Goal: Task Accomplishment & Management: Manage account settings

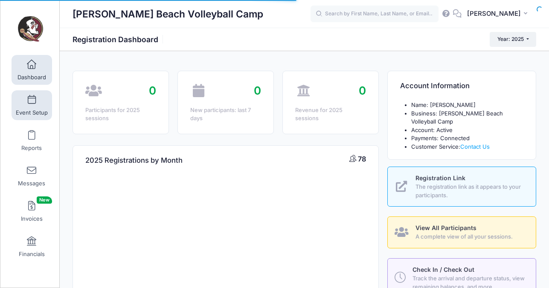
click at [35, 106] on link "Event Setup" at bounding box center [32, 105] width 41 height 30
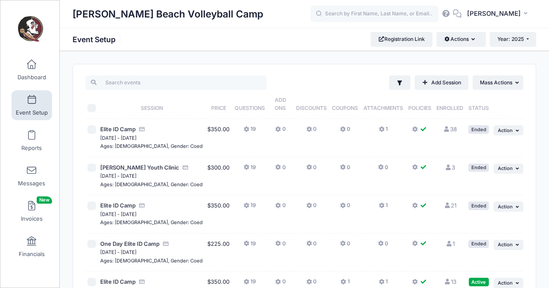
scroll to position [81, 0]
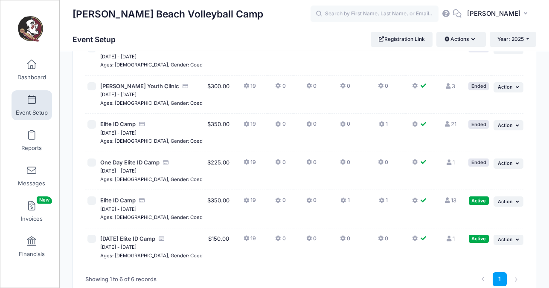
click at [452, 200] on link "13 Full" at bounding box center [450, 200] width 12 height 7
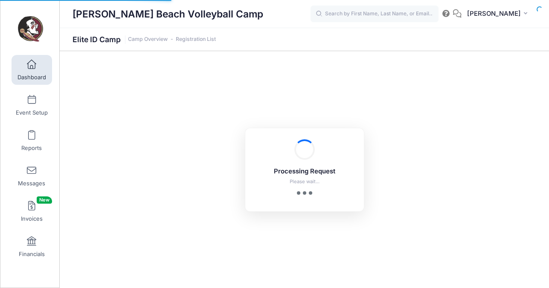
select select "10"
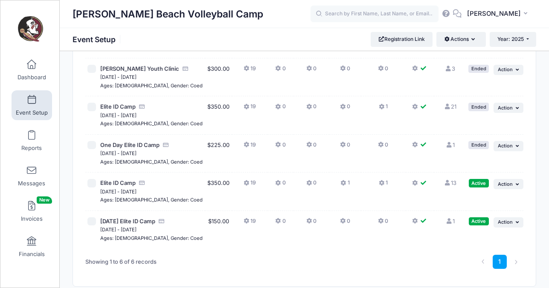
scroll to position [96, 0]
